Goal: Task Accomplishment & Management: Use online tool/utility

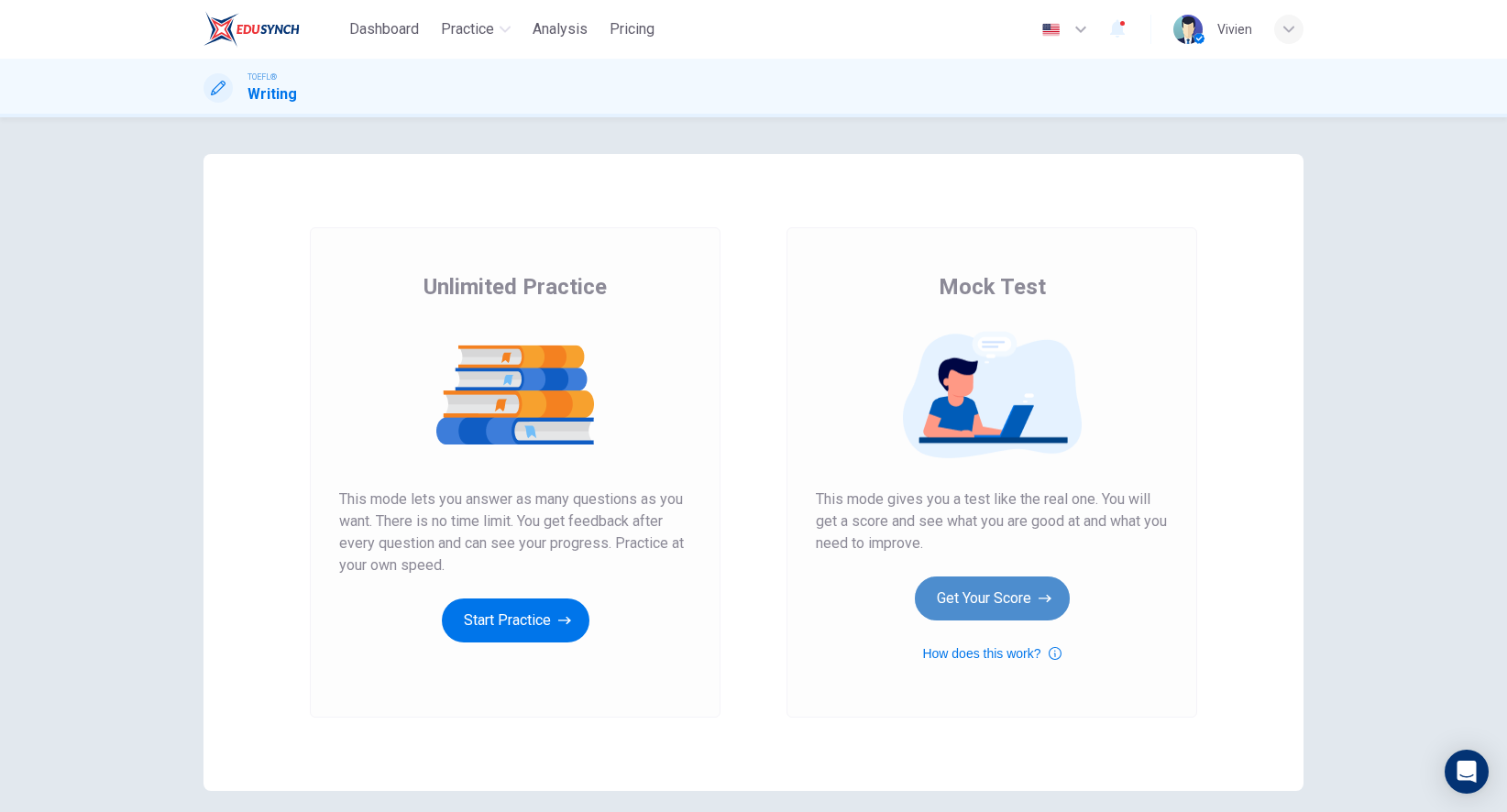
click at [977, 594] on button "Get Your Score" at bounding box center [992, 598] width 155 height 44
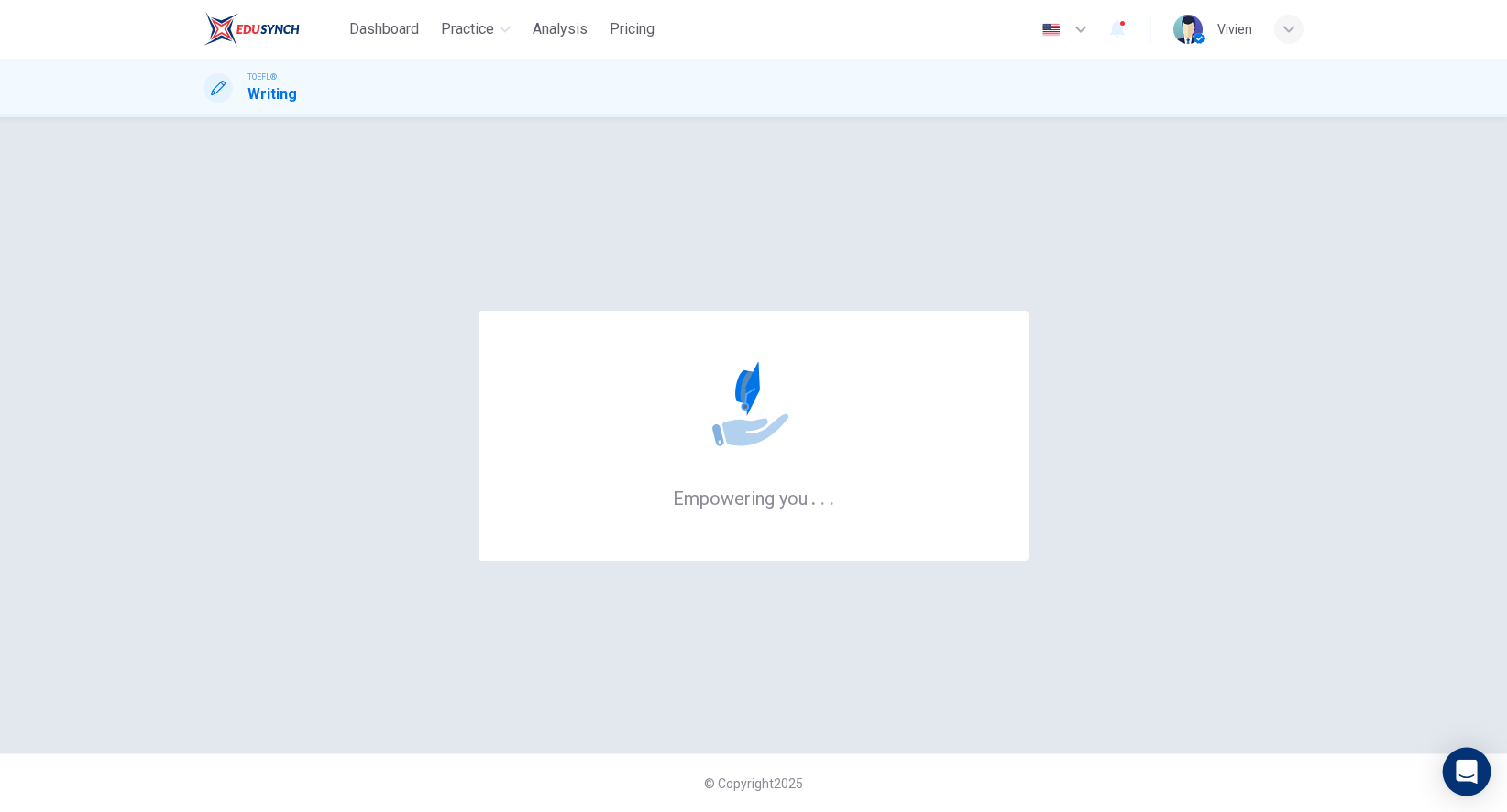
click at [1456, 766] on div "Open Intercom Messenger" at bounding box center [1466, 771] width 49 height 49
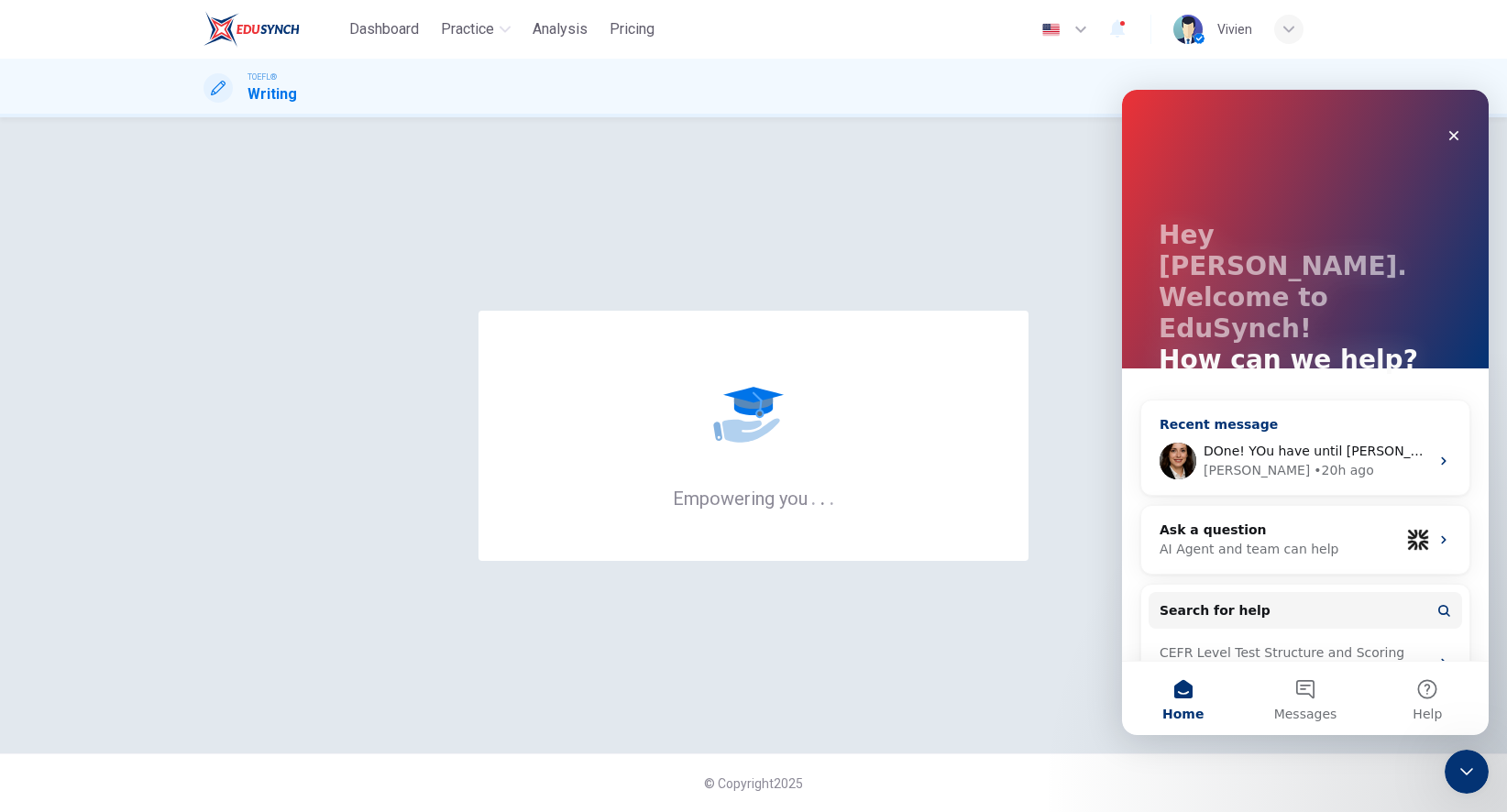
click at [1355, 461] on div "Katherine • 20h ago" at bounding box center [1316, 470] width 226 height 19
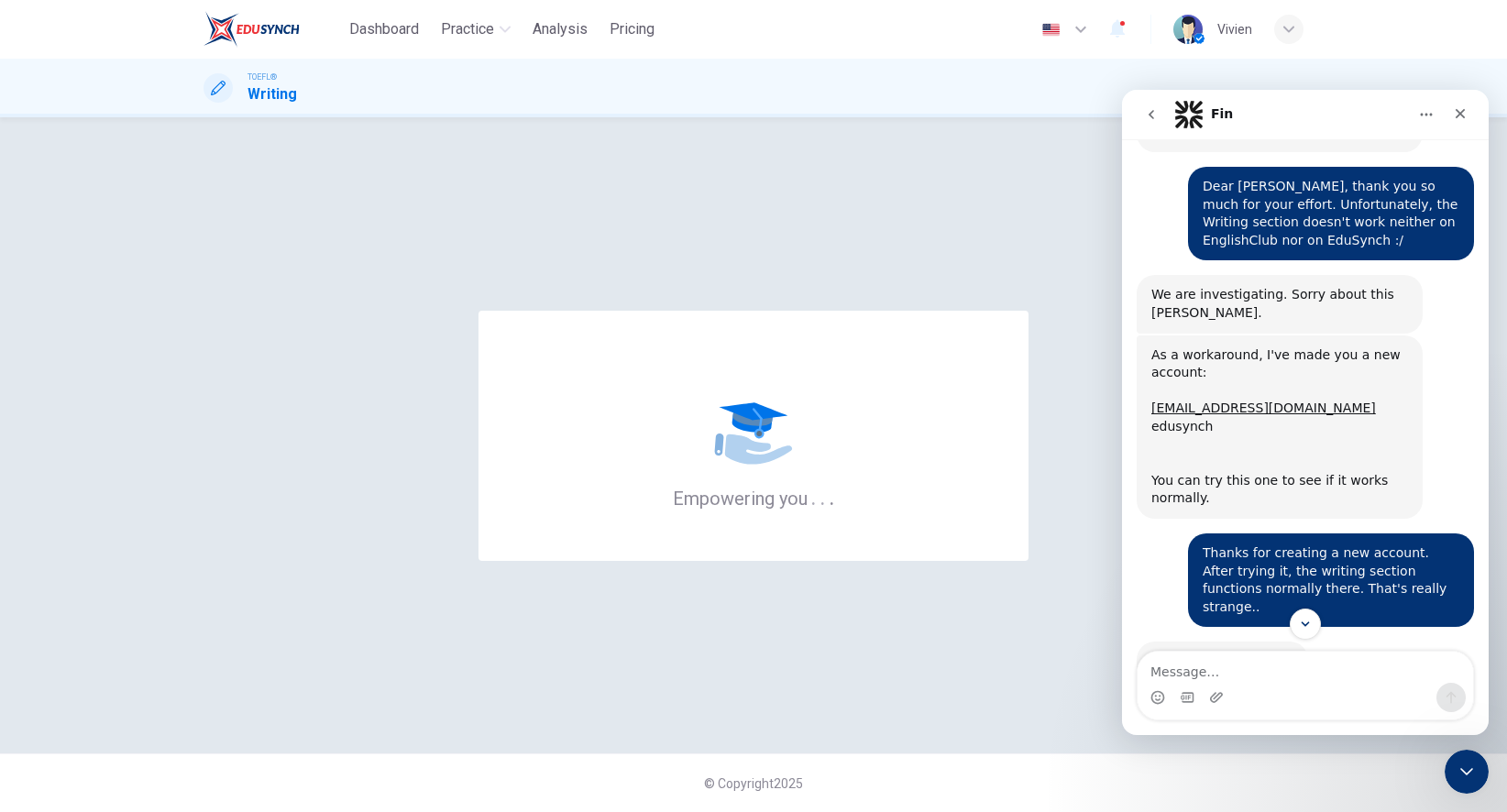
scroll to position [2743, 0]
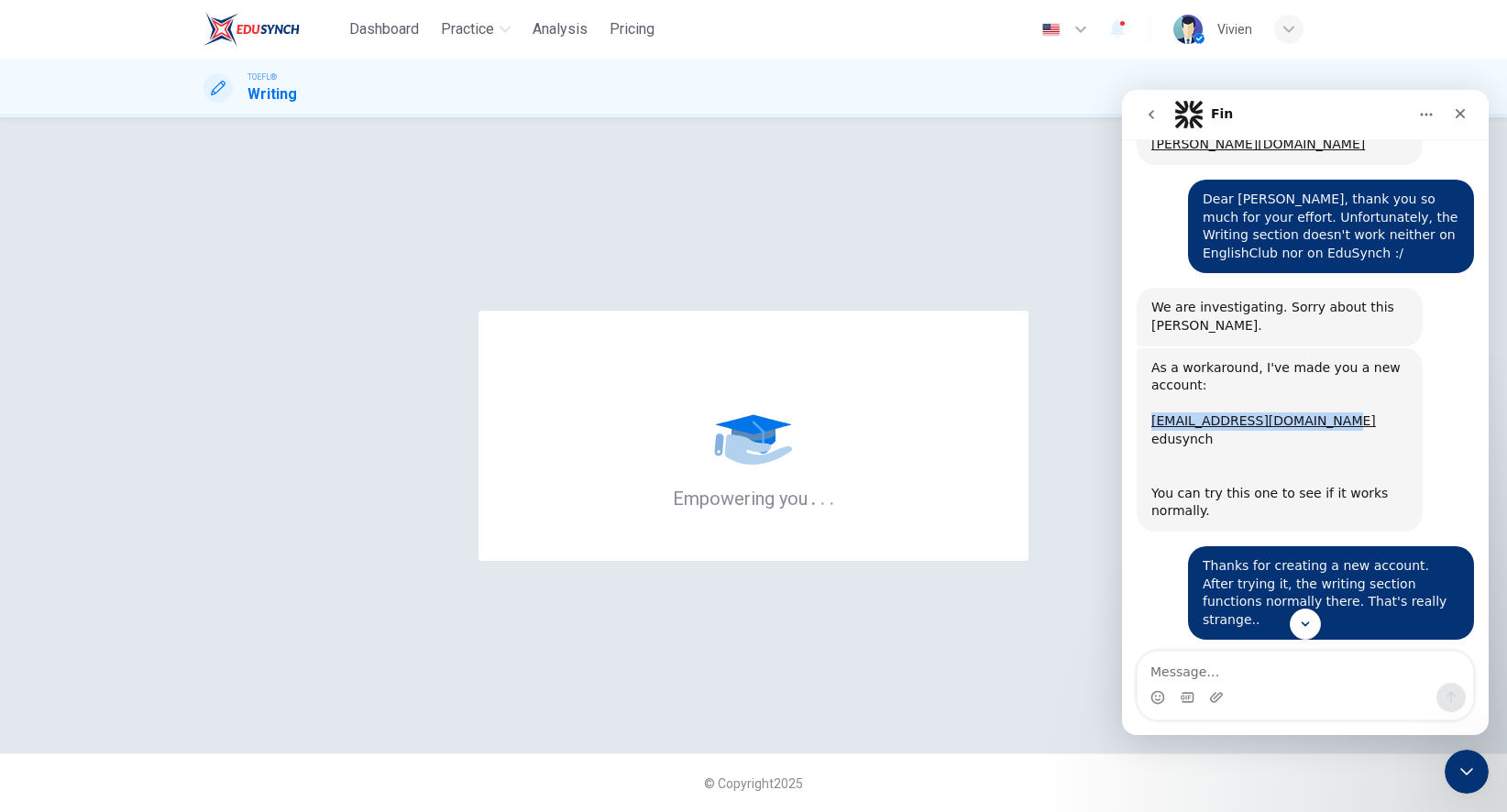
drag, startPoint x: 1323, startPoint y: 260, endPoint x: 1144, endPoint y: 259, distance: 179.0
click at [1144, 348] on div "As a workaround, I've made you a new account: vivien.florczyk1@gmail.com edusyn…" at bounding box center [1279, 439] width 286 height 183
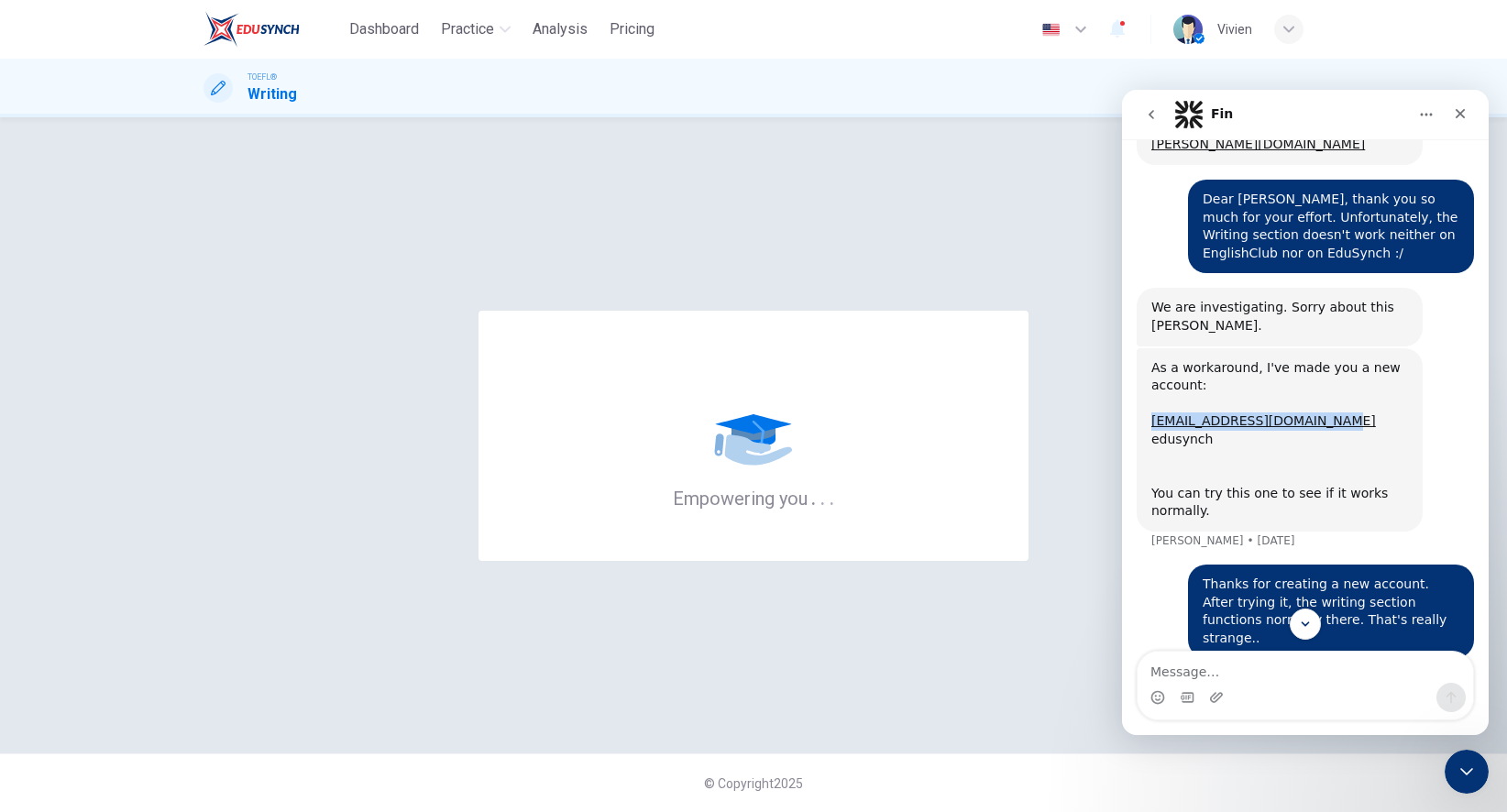
copy link "vivien.florczyk1@gmail.com"
click at [236, 43] on img at bounding box center [251, 29] width 96 height 37
